Goal: Use online tool/utility: Utilize a website feature to perform a specific function

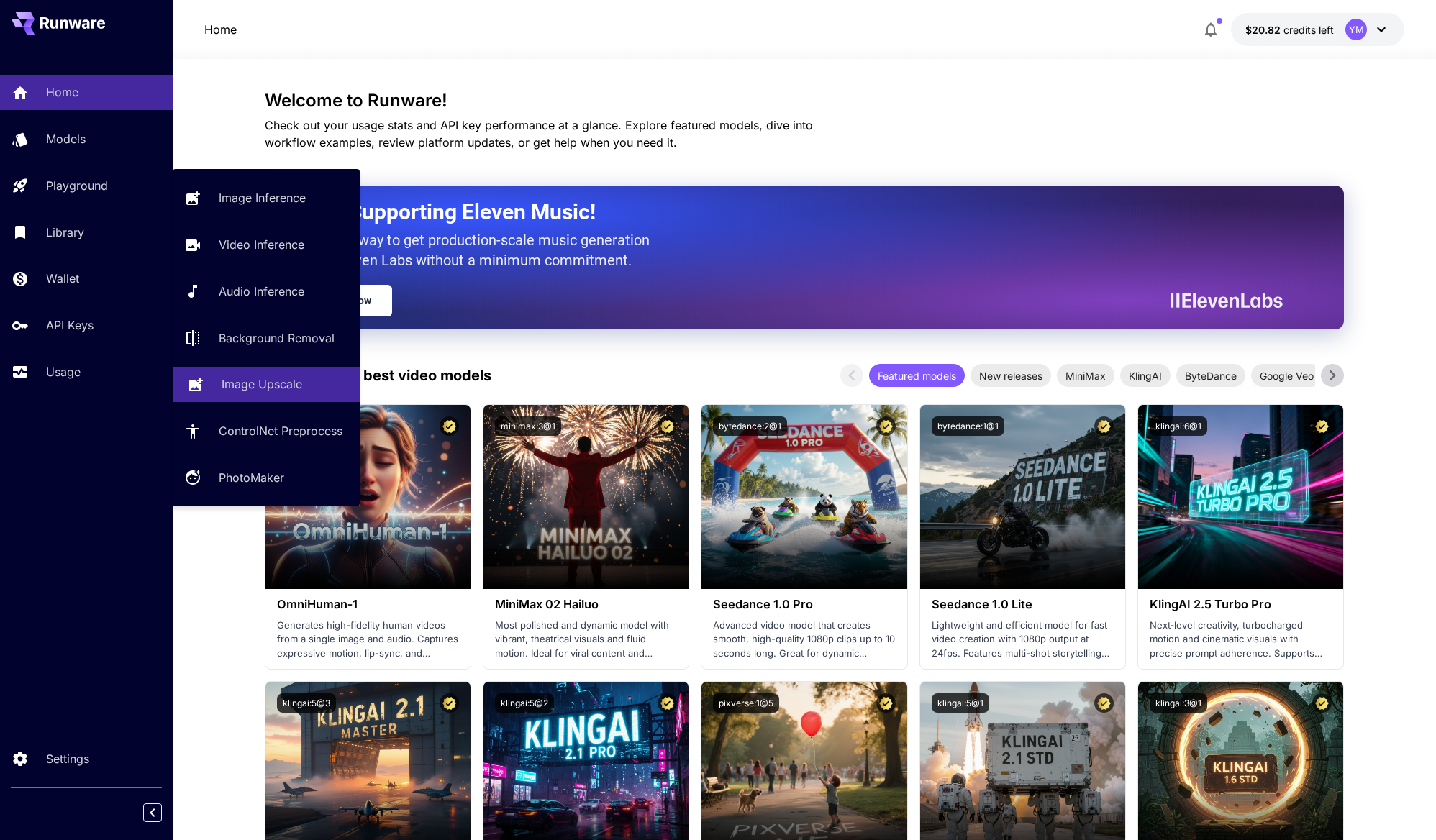
click at [241, 377] on p "Image Upscale" at bounding box center [261, 384] width 80 height 17
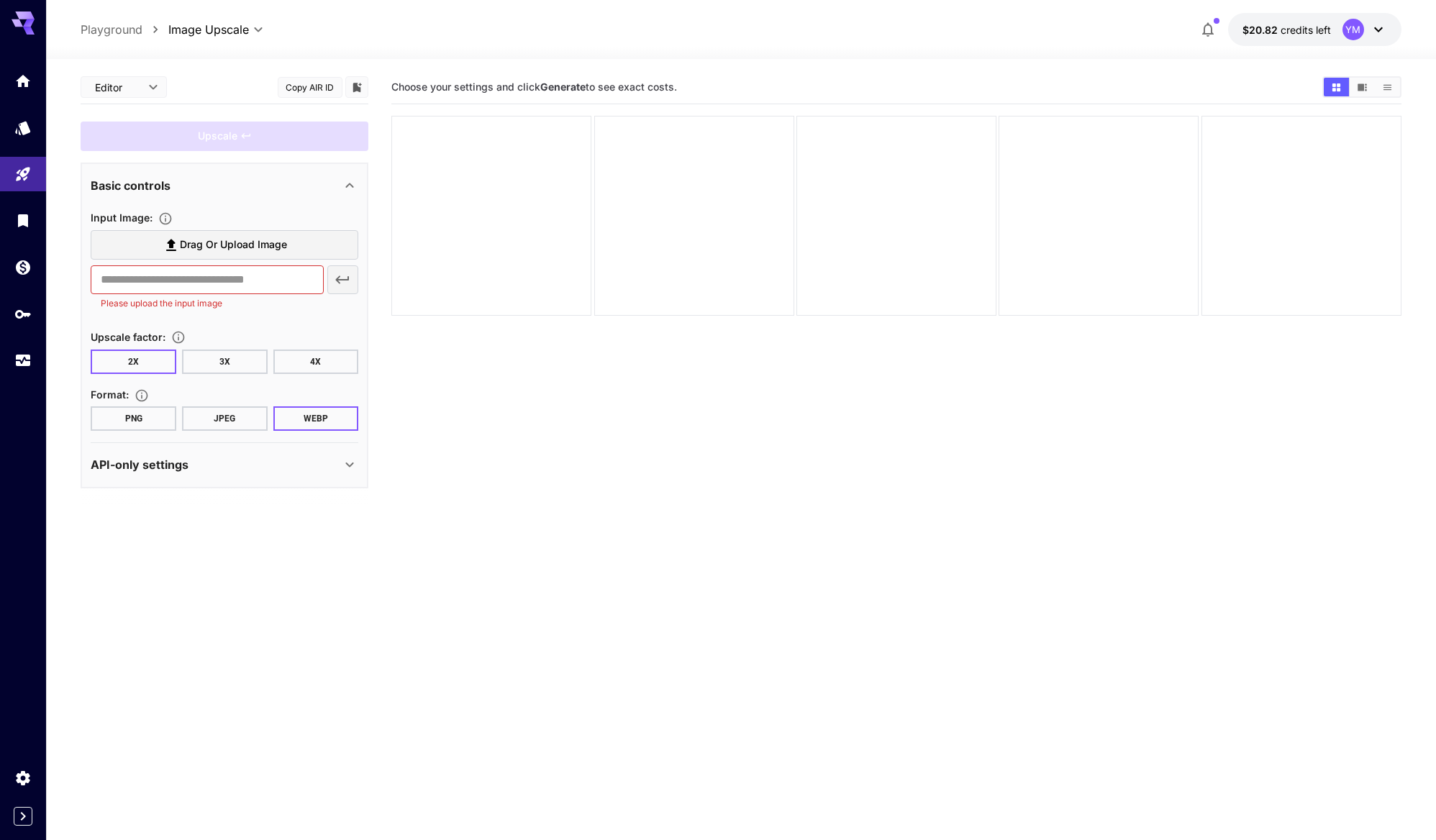
click at [218, 255] on label "Drag or upload image" at bounding box center [224, 245] width 268 height 29
click at [0, 0] on input "Drag or upload image" at bounding box center [0, 0] width 0 height 0
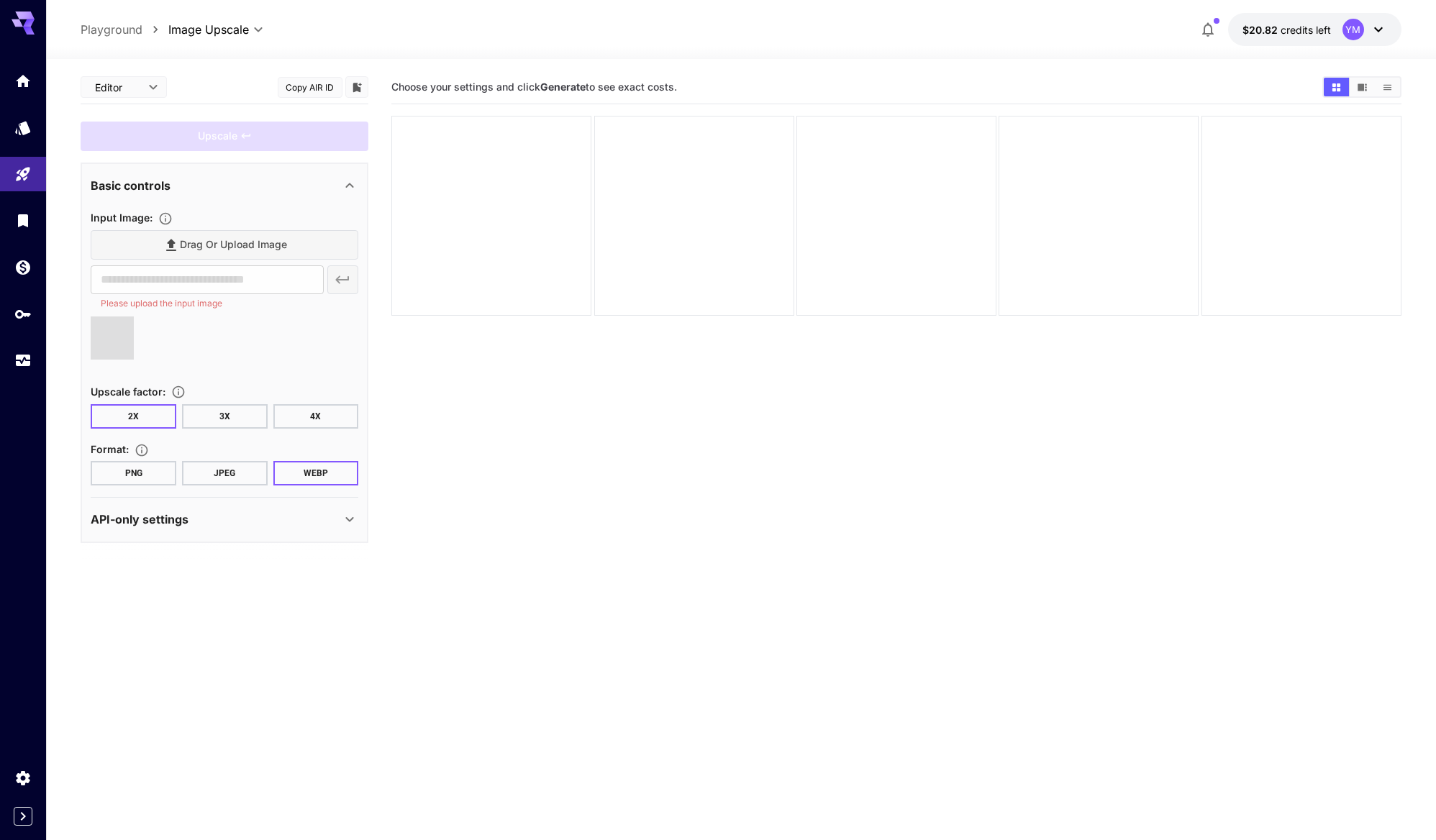
click at [223, 501] on section "API-only settings Display Cost : Display cost in response Output Quality : 85 2…" at bounding box center [224, 519] width 268 height 44
type input "**********"
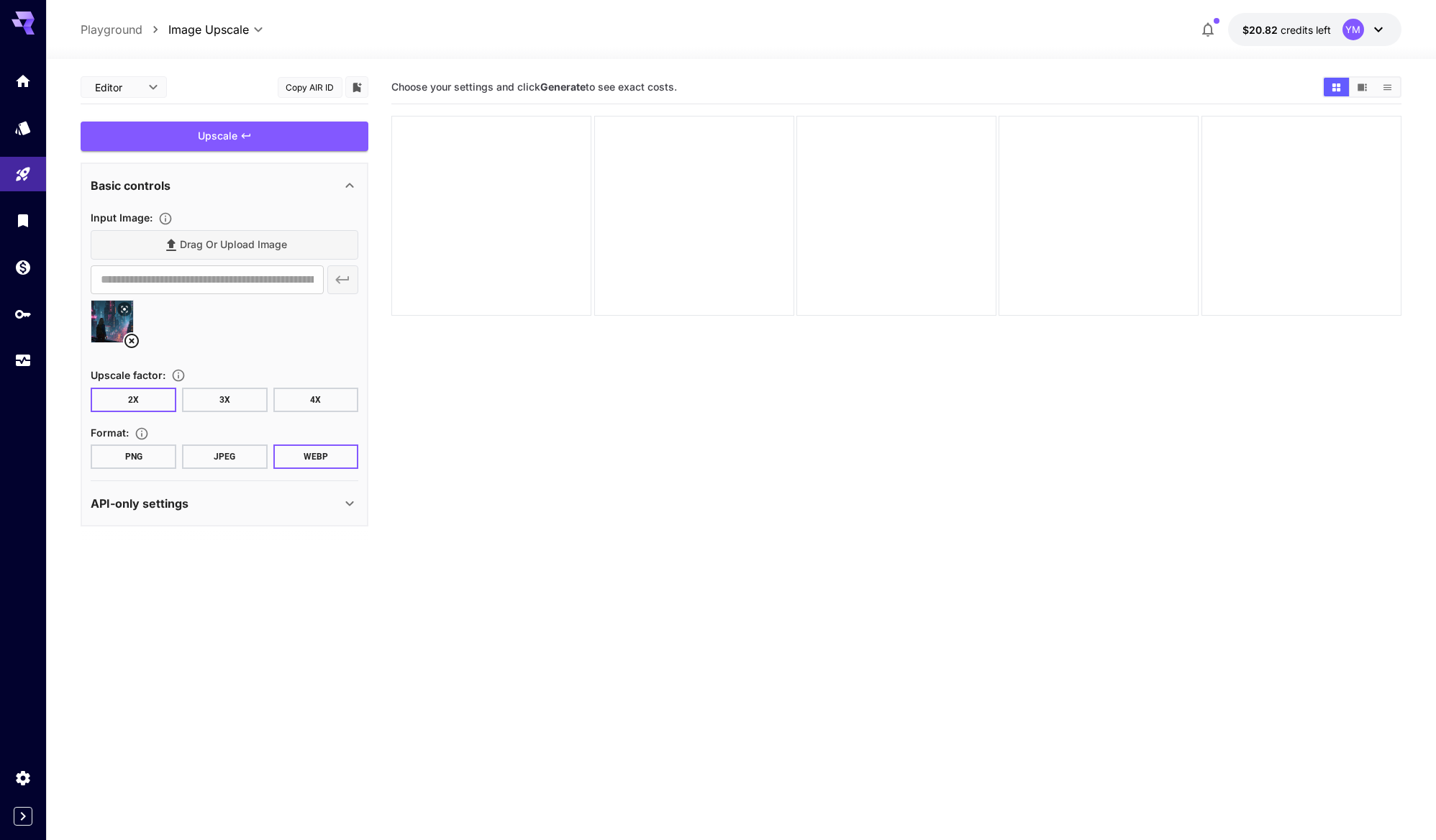
click at [222, 511] on div "API-only settings" at bounding box center [216, 503] width 251 height 17
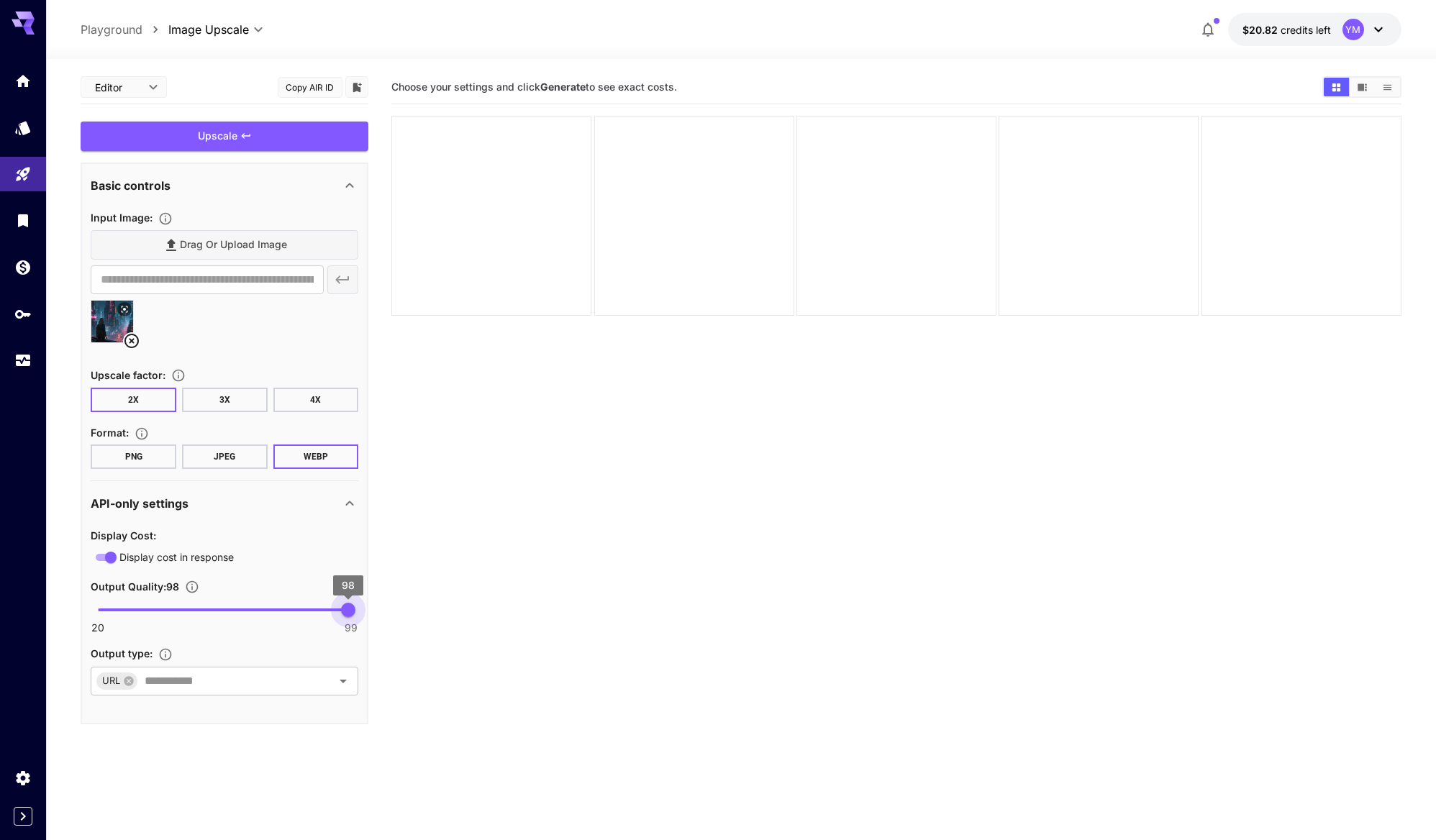
type input "**"
drag, startPoint x: 310, startPoint y: 612, endPoint x: 375, endPoint y: 608, distance: 65.1
click at [375, 608] on main "**********" at bounding box center [740, 496] width 1320 height 852
click at [304, 329] on div at bounding box center [224, 327] width 268 height 54
click at [235, 390] on button "3X" at bounding box center [224, 400] width 85 height 24
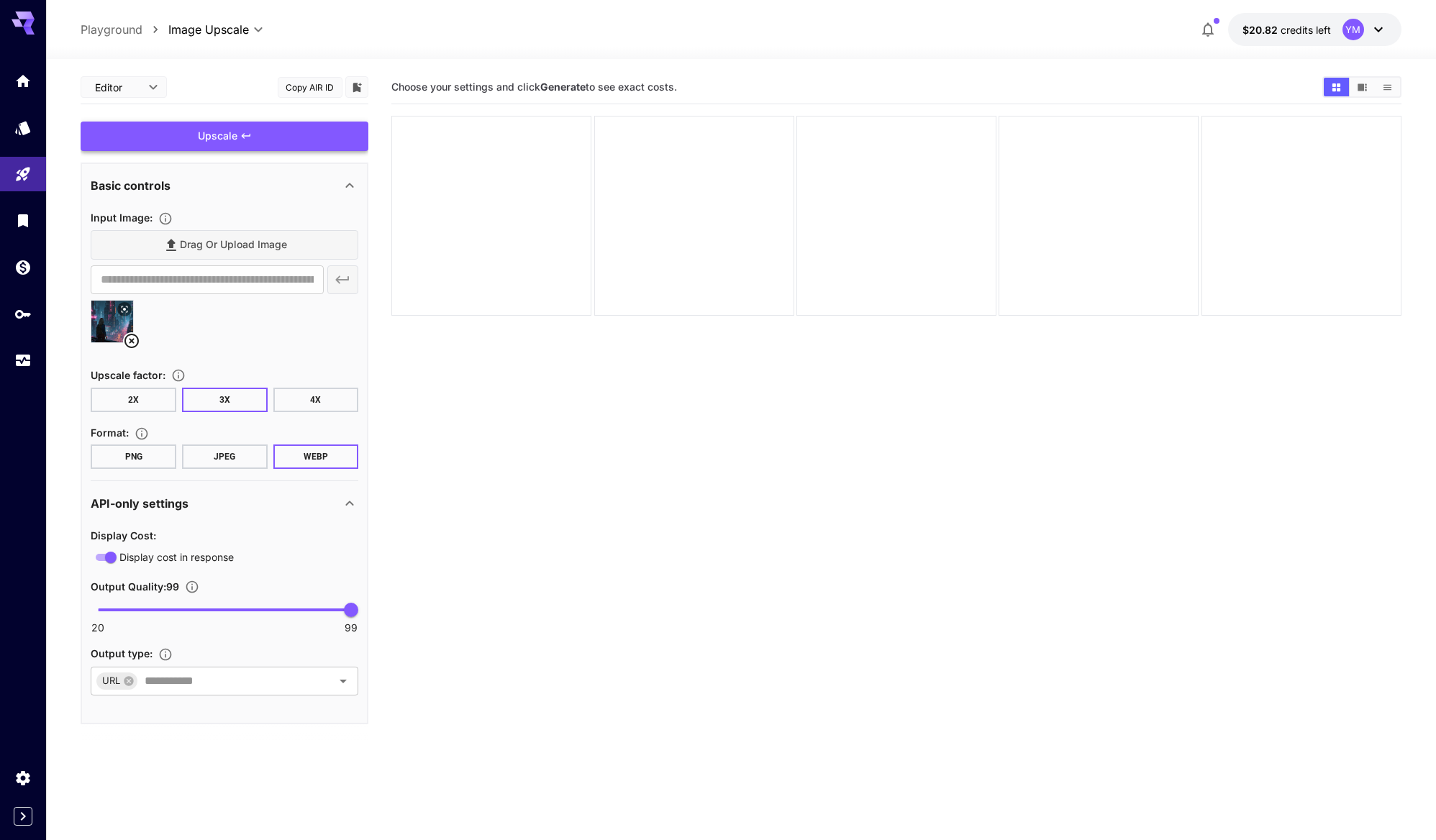
click at [281, 135] on div "Upscale" at bounding box center [224, 136] width 287 height 29
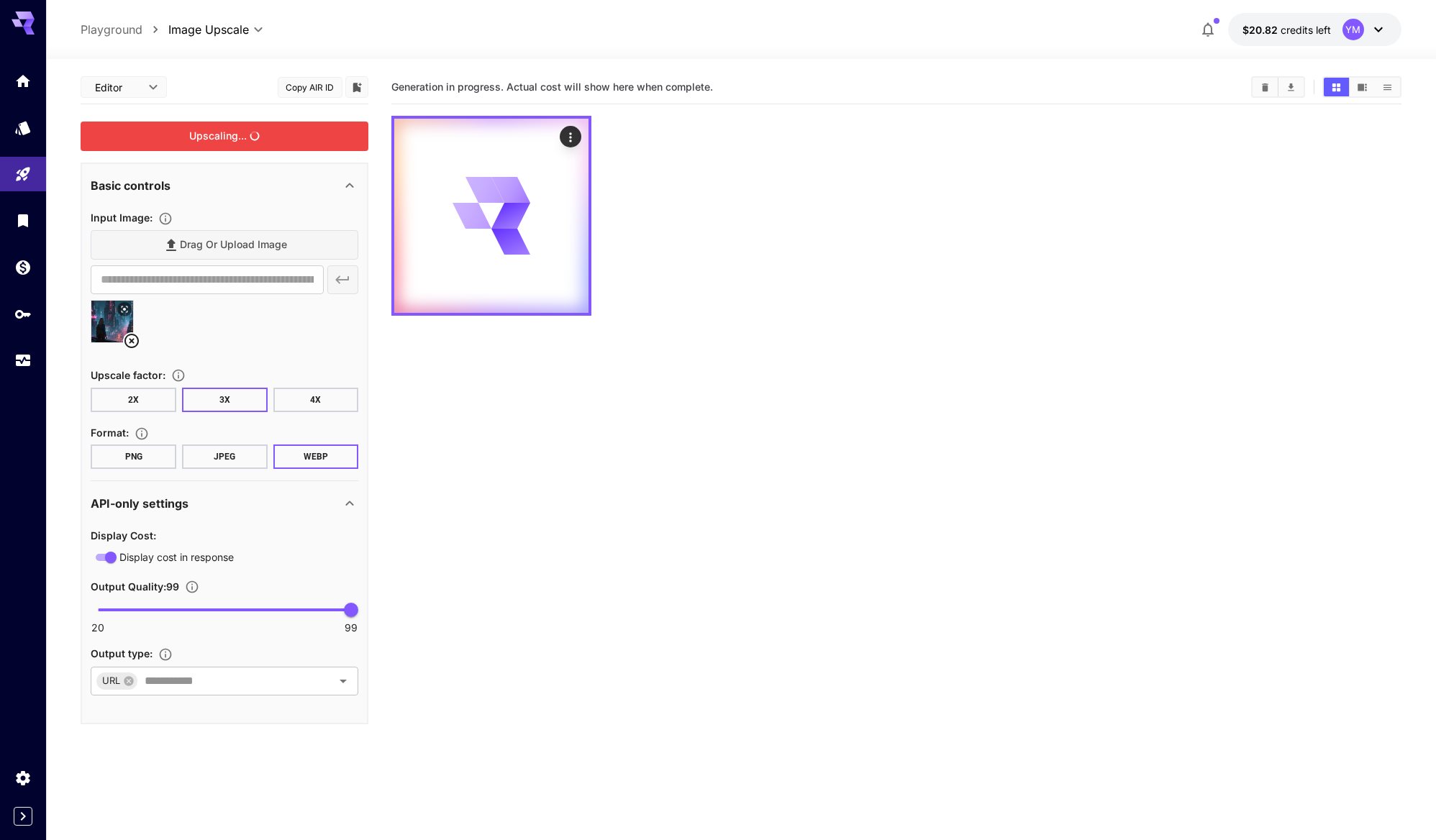
click at [813, 197] on div at bounding box center [895, 216] width 1009 height 200
click at [548, 195] on div at bounding box center [491, 216] width 194 height 195
click at [579, 128] on div "Actions" at bounding box center [570, 136] width 21 height 21
click at [574, 133] on icon "Actions" at bounding box center [570, 137] width 15 height 15
click at [548, 461] on div at bounding box center [718, 420] width 1436 height 840
